Goal: Find contact information: Find contact information

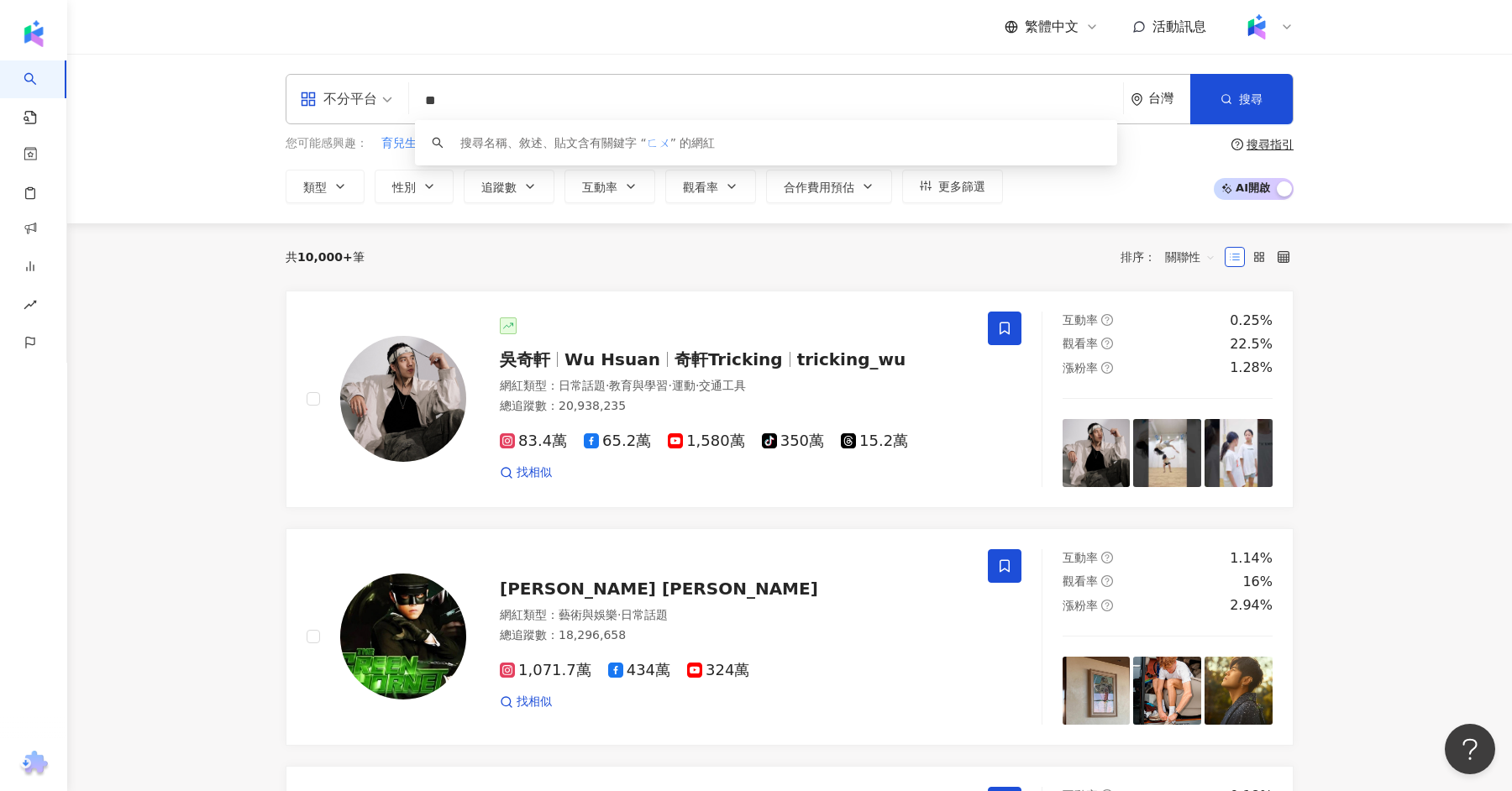
type input "*"
type input "******"
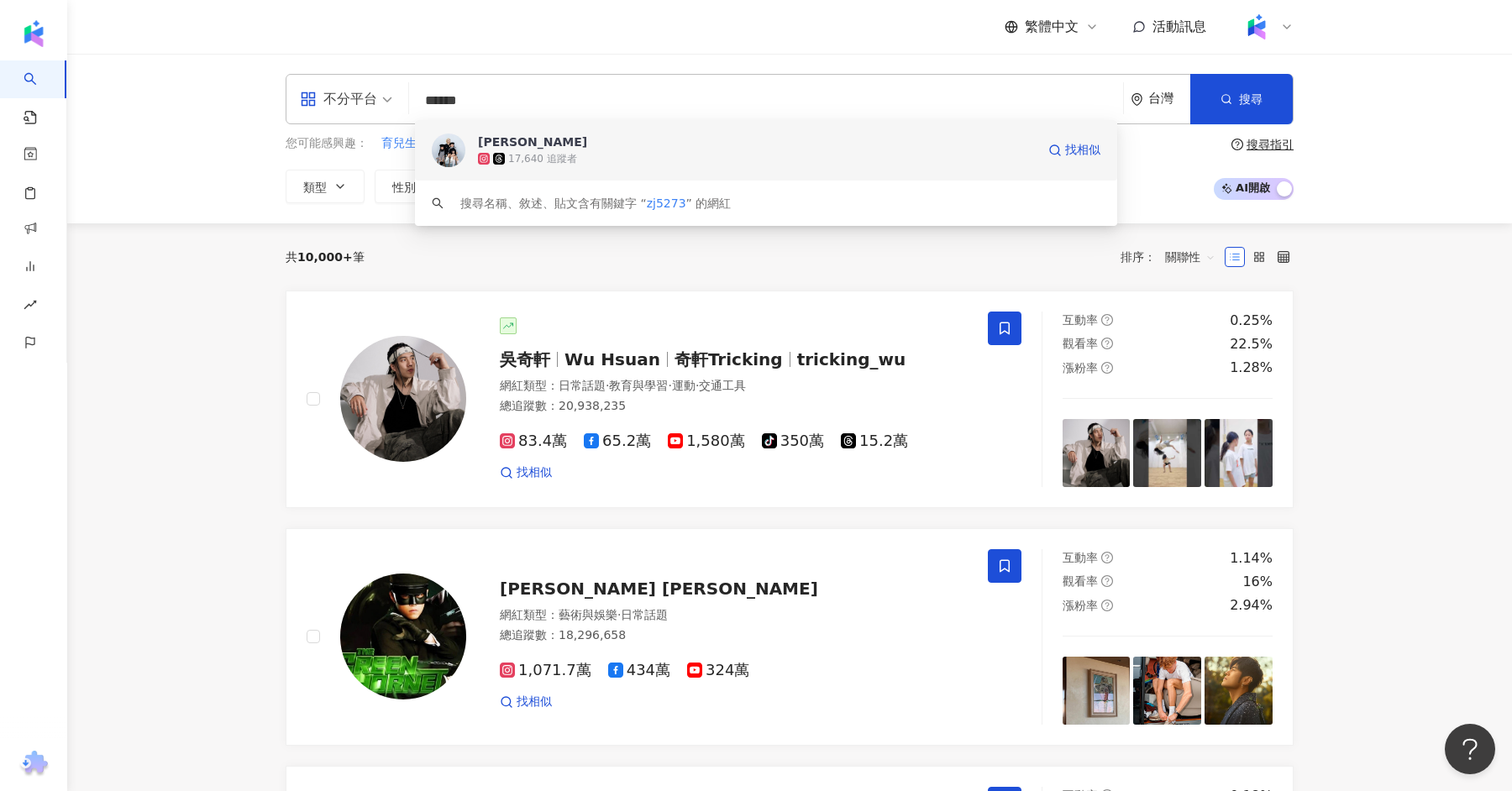
click at [599, 161] on div "17,640 追蹤者" at bounding box center [756, 159] width 558 height 17
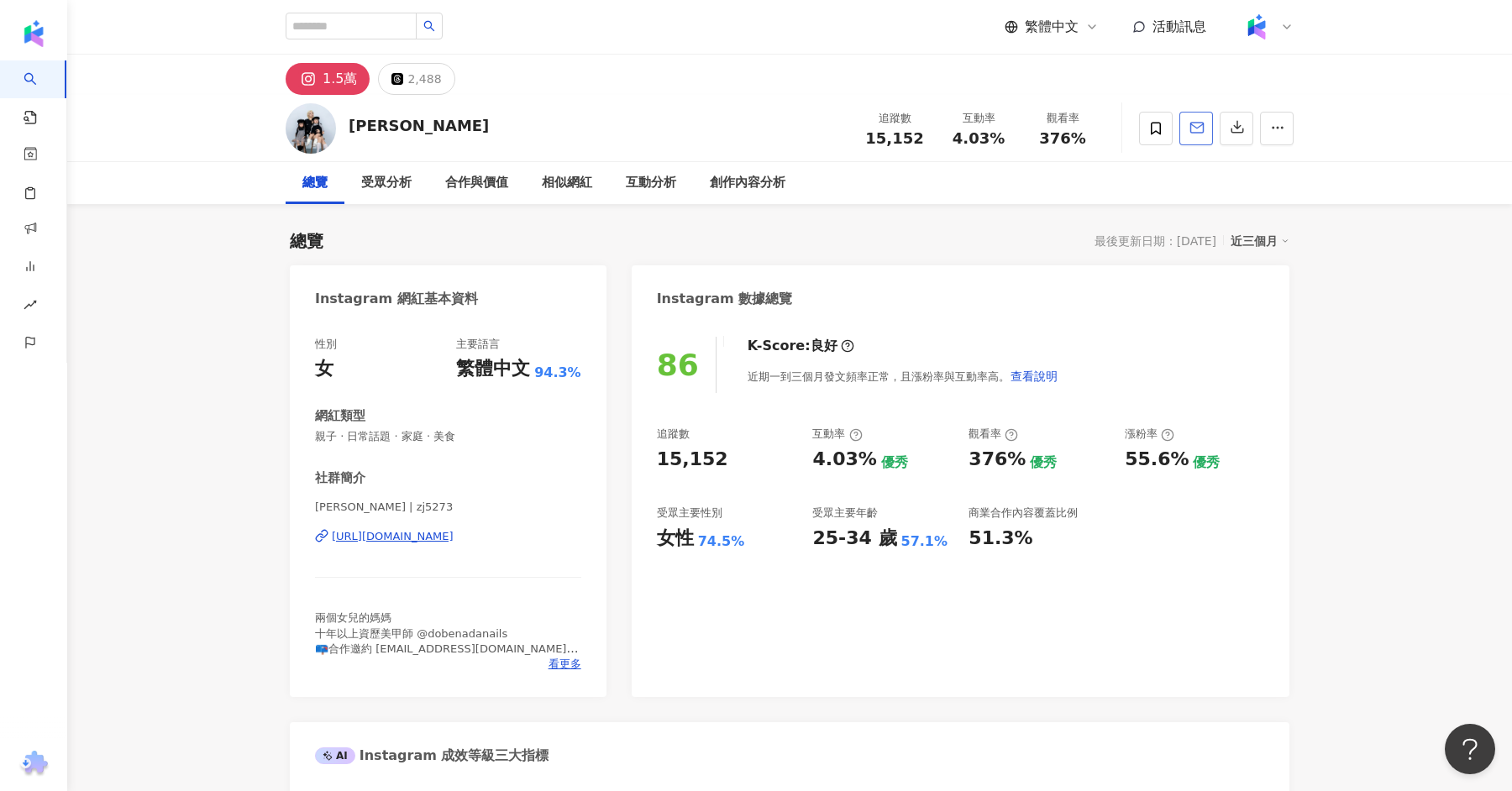
click at [1195, 129] on icon "button" at bounding box center [1197, 127] width 15 height 15
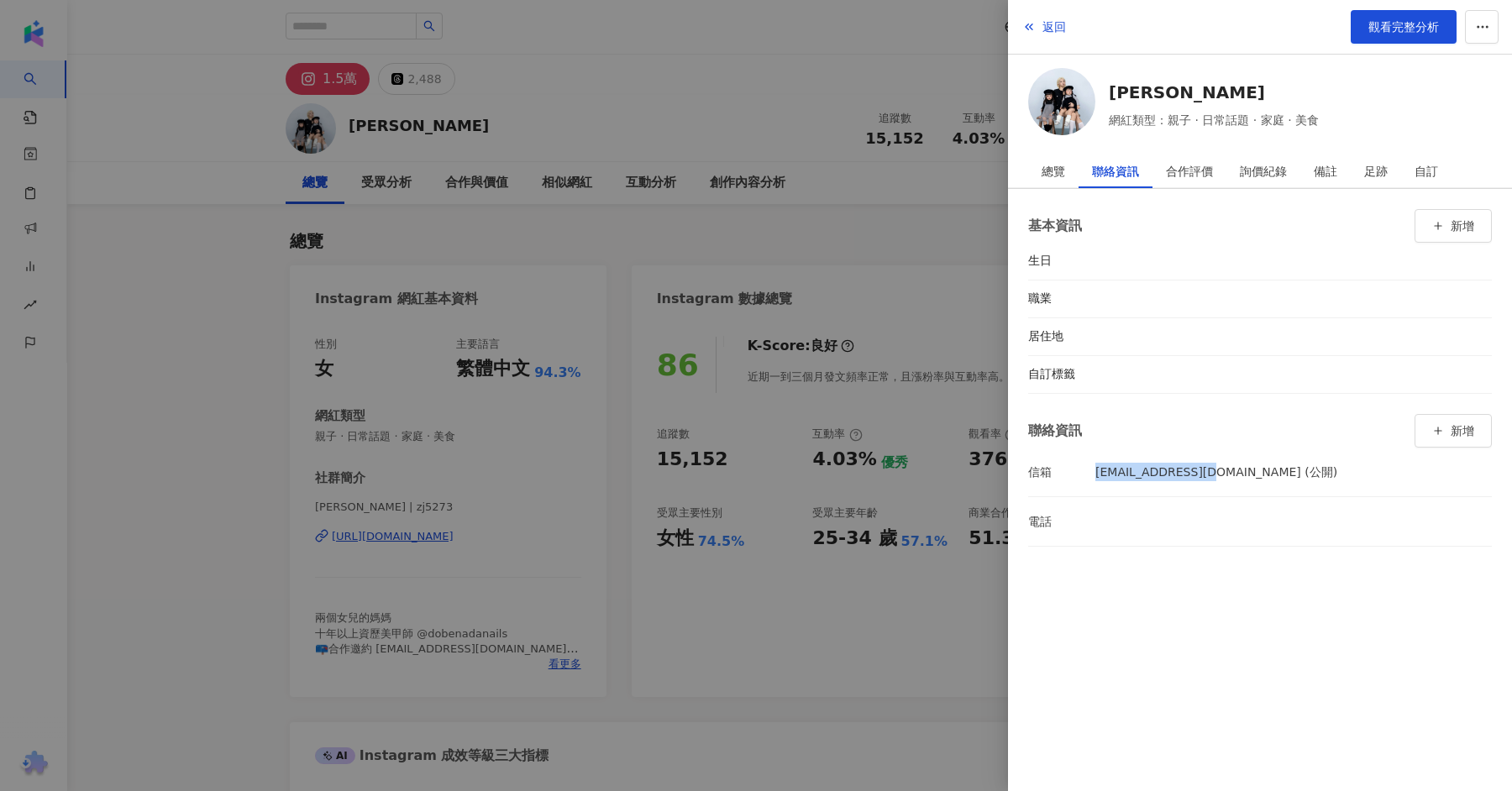
drag, startPoint x: 1198, startPoint y: 472, endPoint x: 1093, endPoint y: 468, distance: 105.1
click at [1093, 468] on li "信箱 zj5273@gmail.com (公開)" at bounding box center [1260, 472] width 463 height 49
copy li "信箱 zj5273@gmail.com"
click at [250, 365] on div at bounding box center [756, 396] width 1512 height 791
